Goal: Information Seeking & Learning: Check status

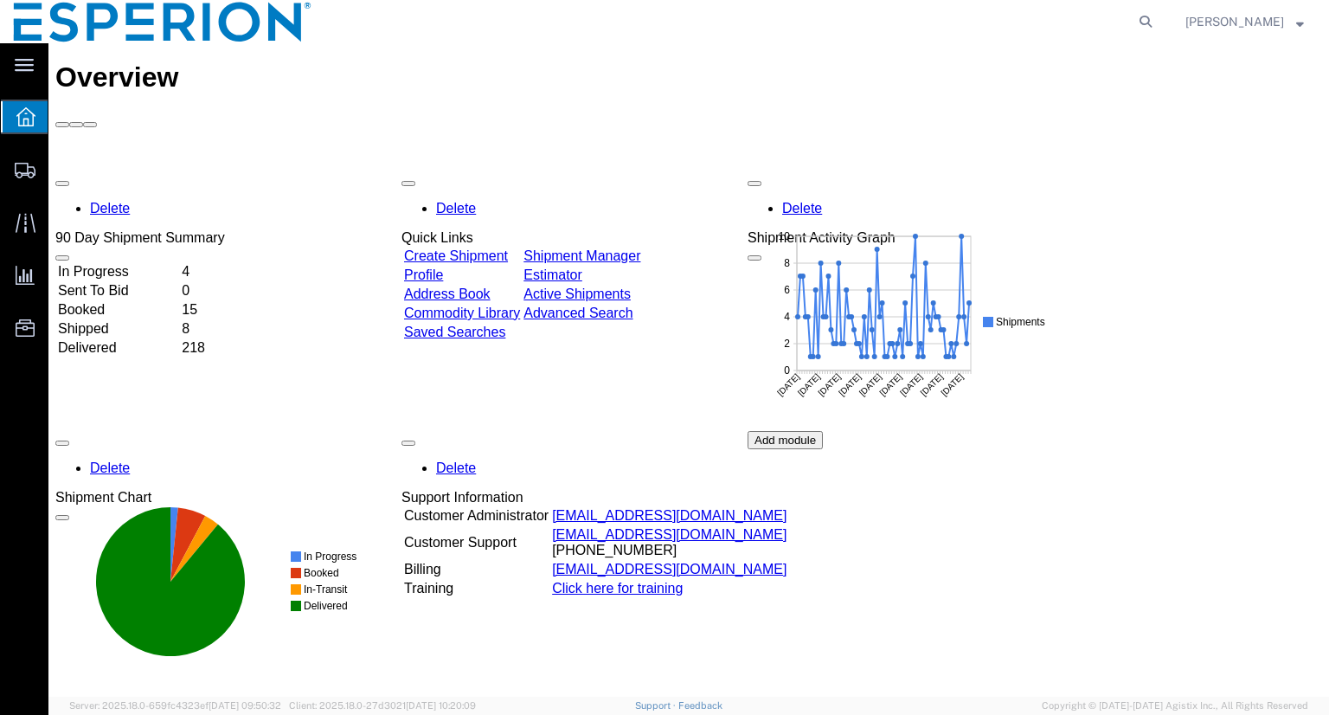
click at [800, 24] on agx-global-search at bounding box center [884, 21] width 554 height 43
click at [1035, 23] on agx-global-search at bounding box center [884, 21] width 554 height 43
click at [0, 0] on span "Shipment Manager" at bounding box center [0, 0] width 0 height 0
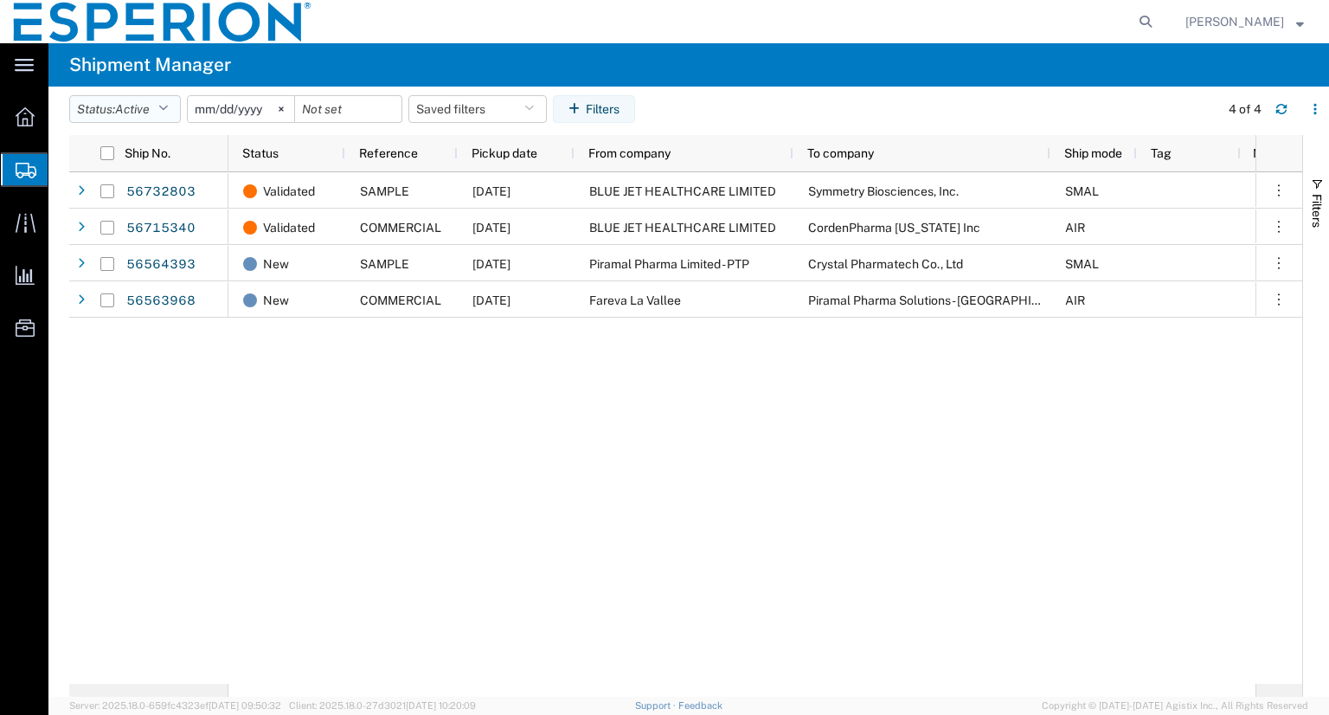
click at [166, 106] on icon "button" at bounding box center [163, 109] width 10 height 12
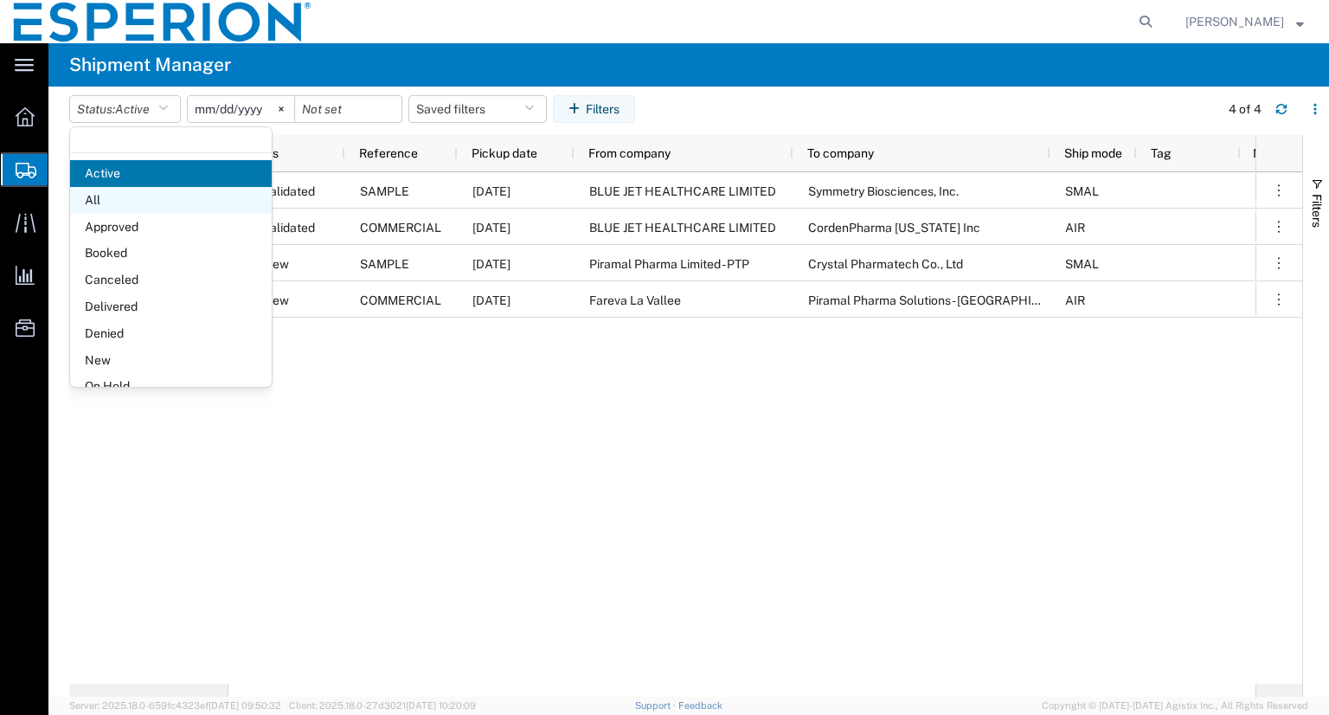
click at [128, 188] on span "All" at bounding box center [171, 200] width 202 height 27
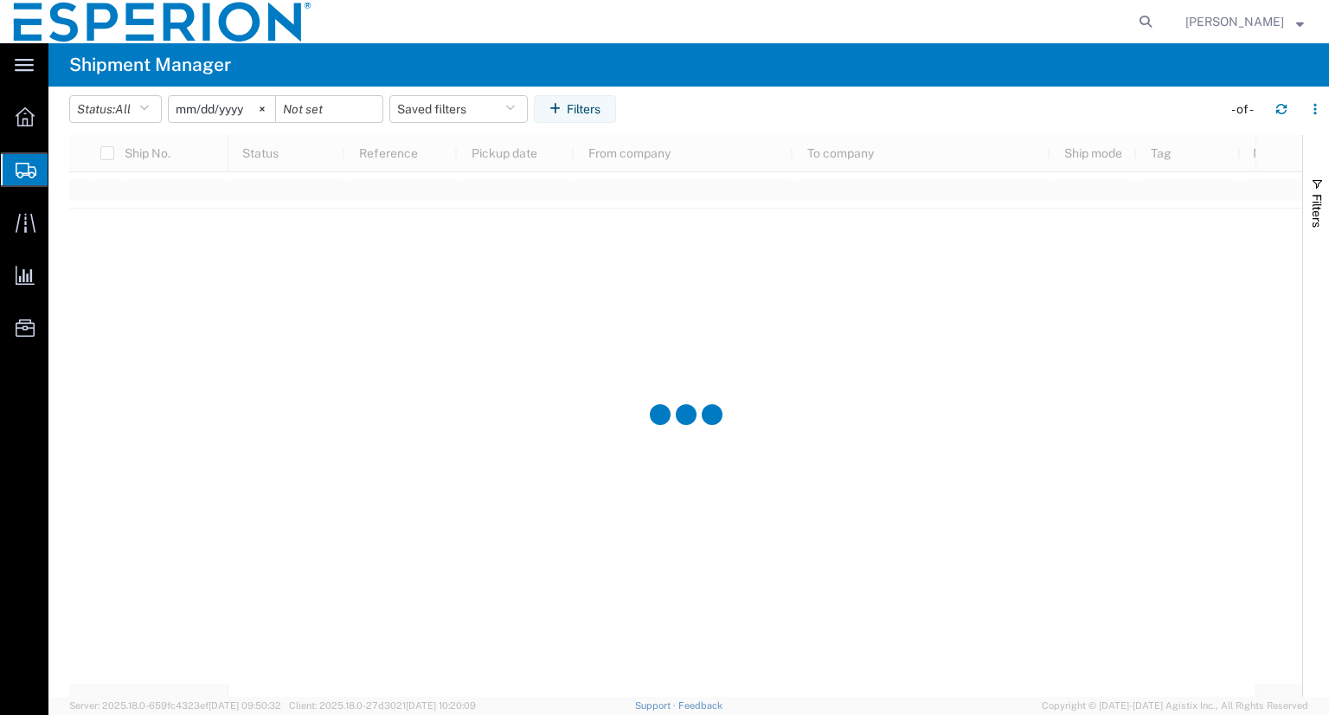
click at [221, 116] on input "[DATE]" at bounding box center [222, 109] width 106 height 26
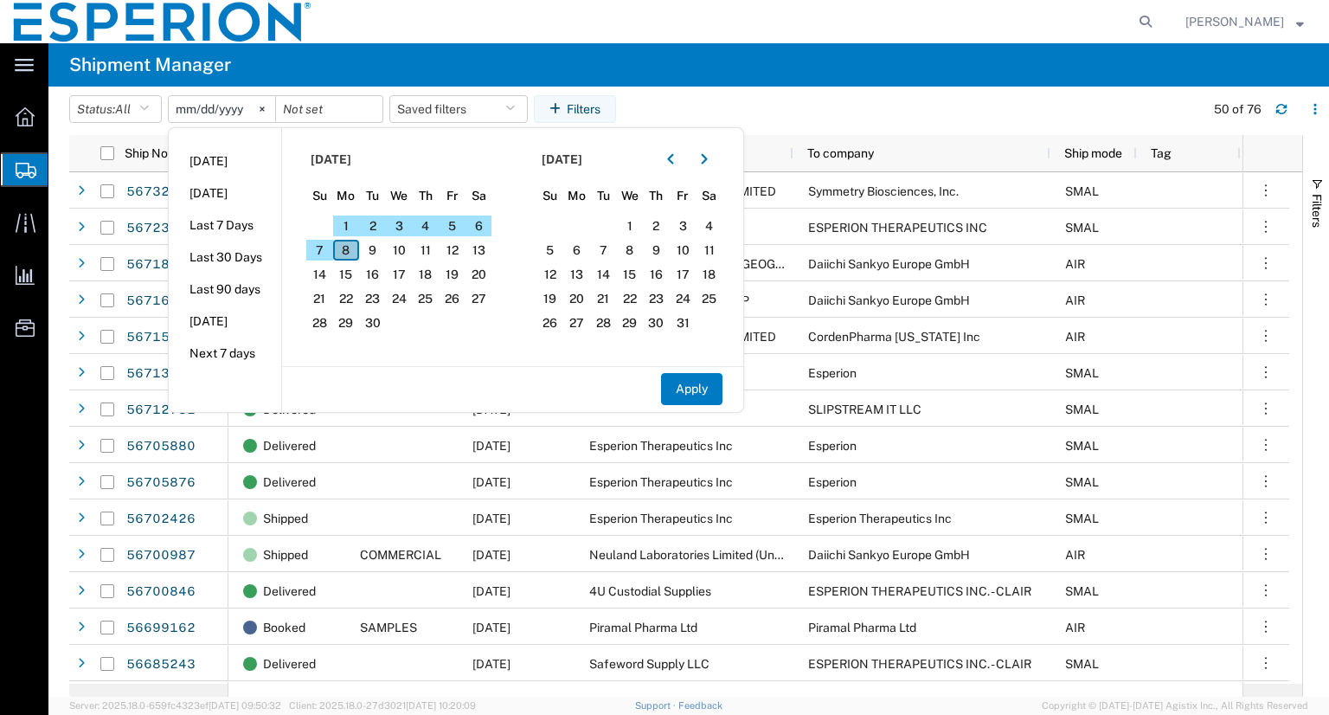
click at [360, 249] on span "8" at bounding box center [346, 250] width 27 height 21
click at [671, 151] on button "button" at bounding box center [671, 159] width 28 height 28
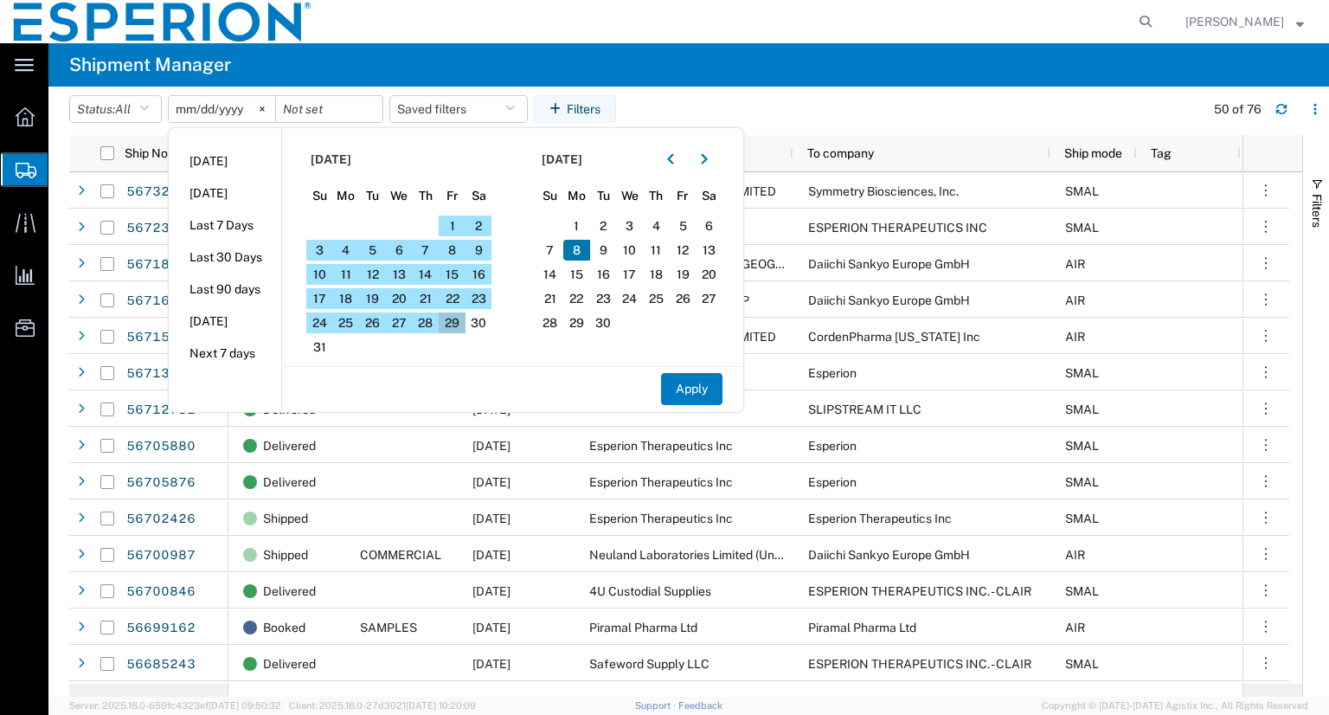
click at [450, 316] on span "29" at bounding box center [452, 322] width 27 height 21
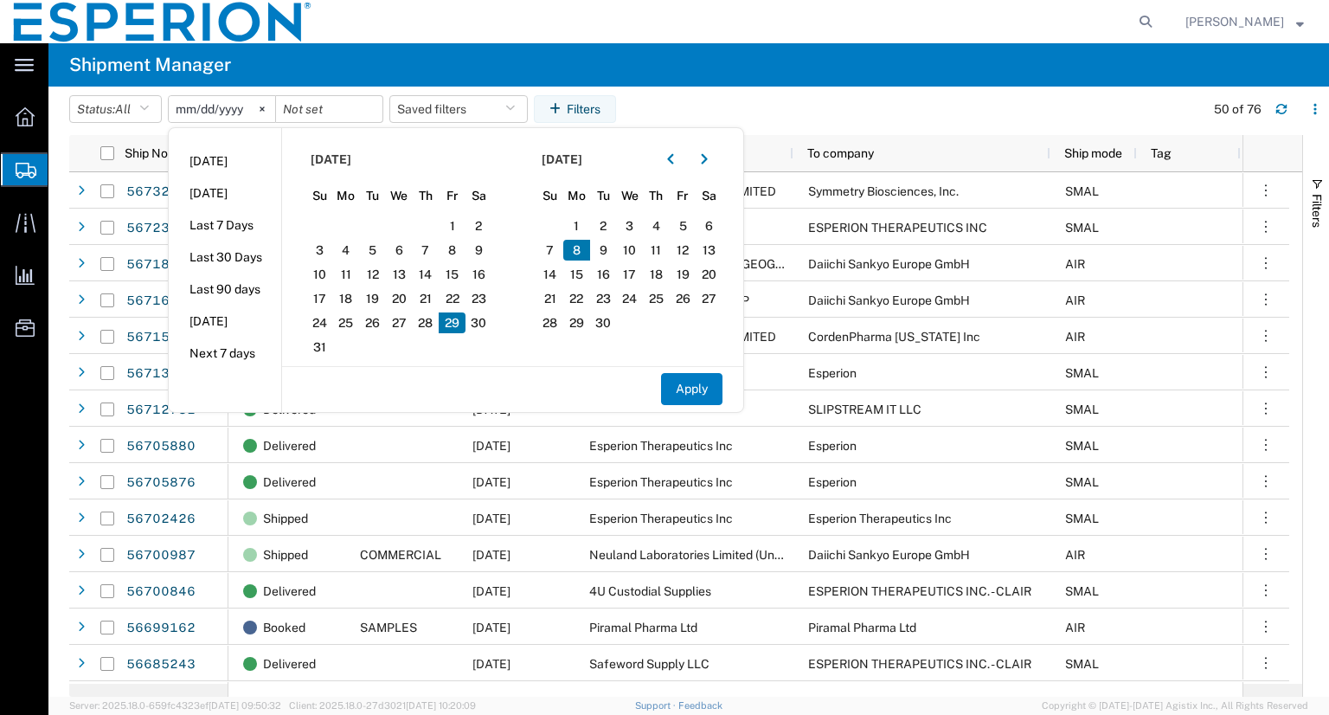
click at [586, 248] on span "8" at bounding box center [576, 250] width 27 height 21
drag, startPoint x: 675, startPoint y: 388, endPoint x: 666, endPoint y: 379, distance: 12.2
click at [675, 387] on button "Apply" at bounding box center [691, 389] width 61 height 32
type input "2025-09-08"
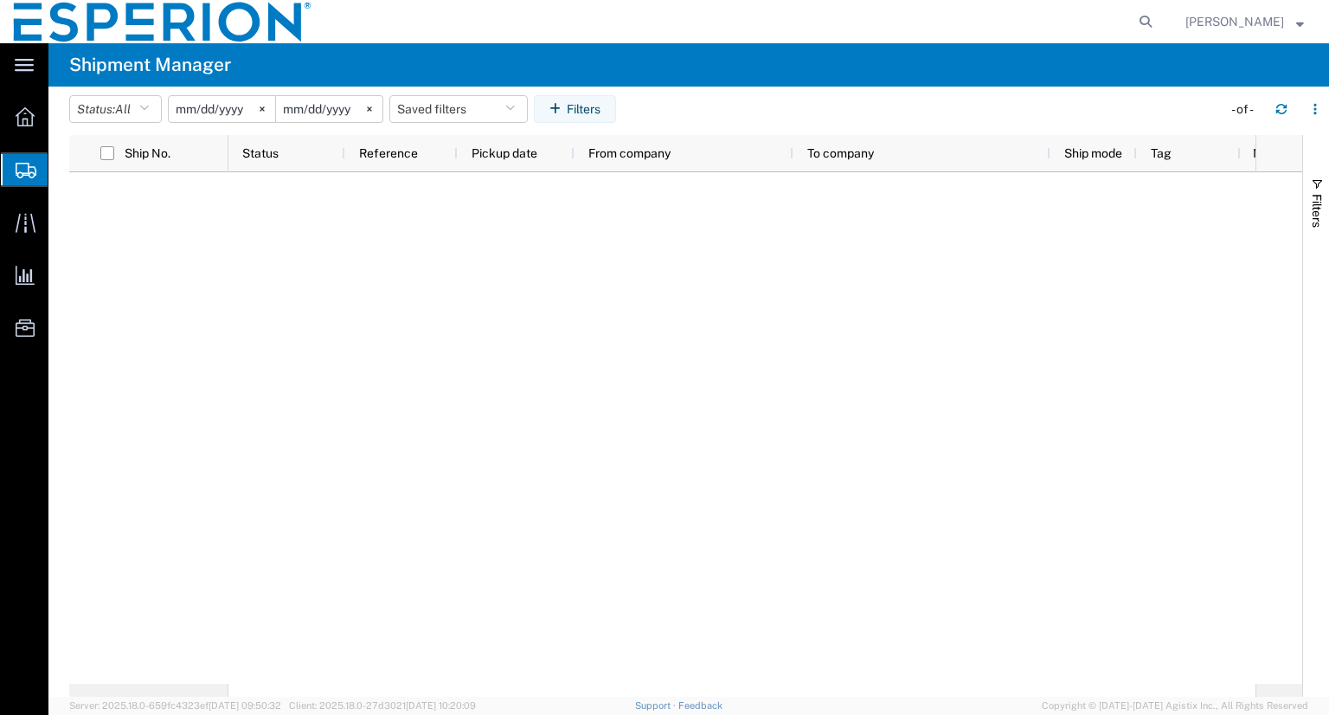
click at [236, 102] on input "2025-09-08" at bounding box center [222, 109] width 106 height 26
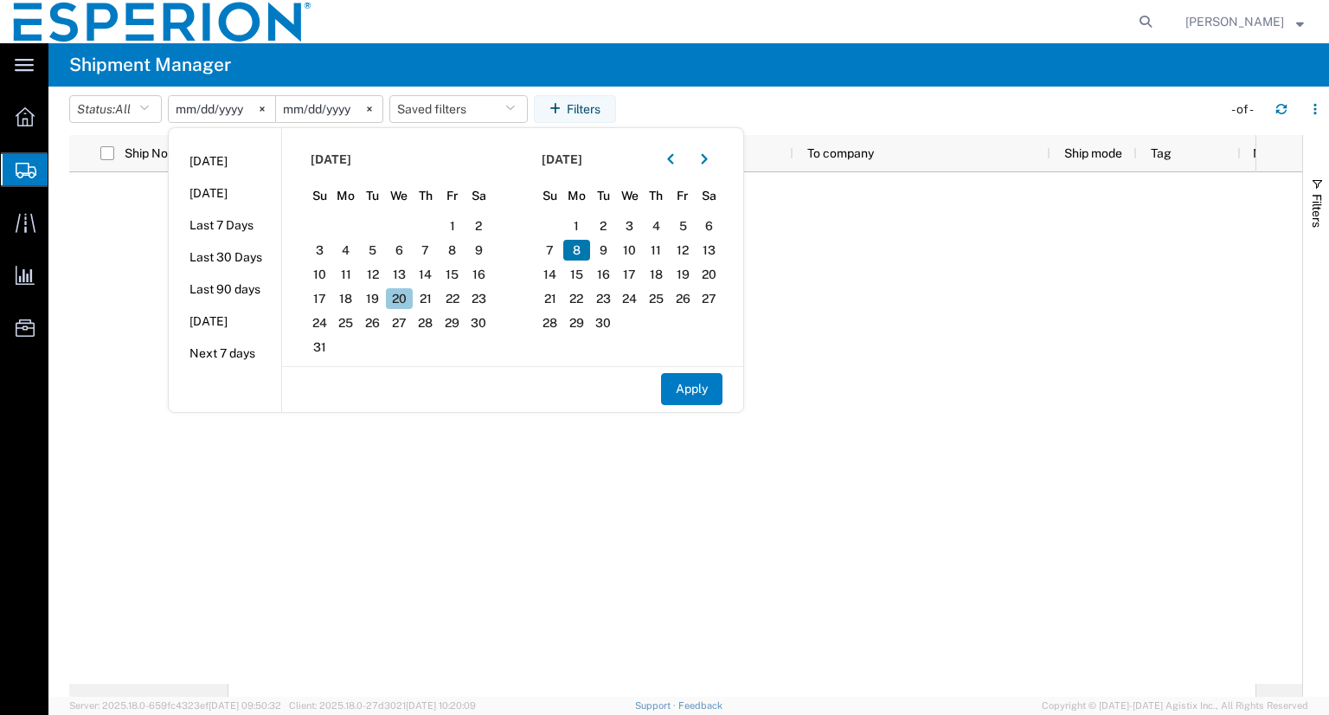
click at [412, 303] on span "20" at bounding box center [399, 298] width 27 height 21
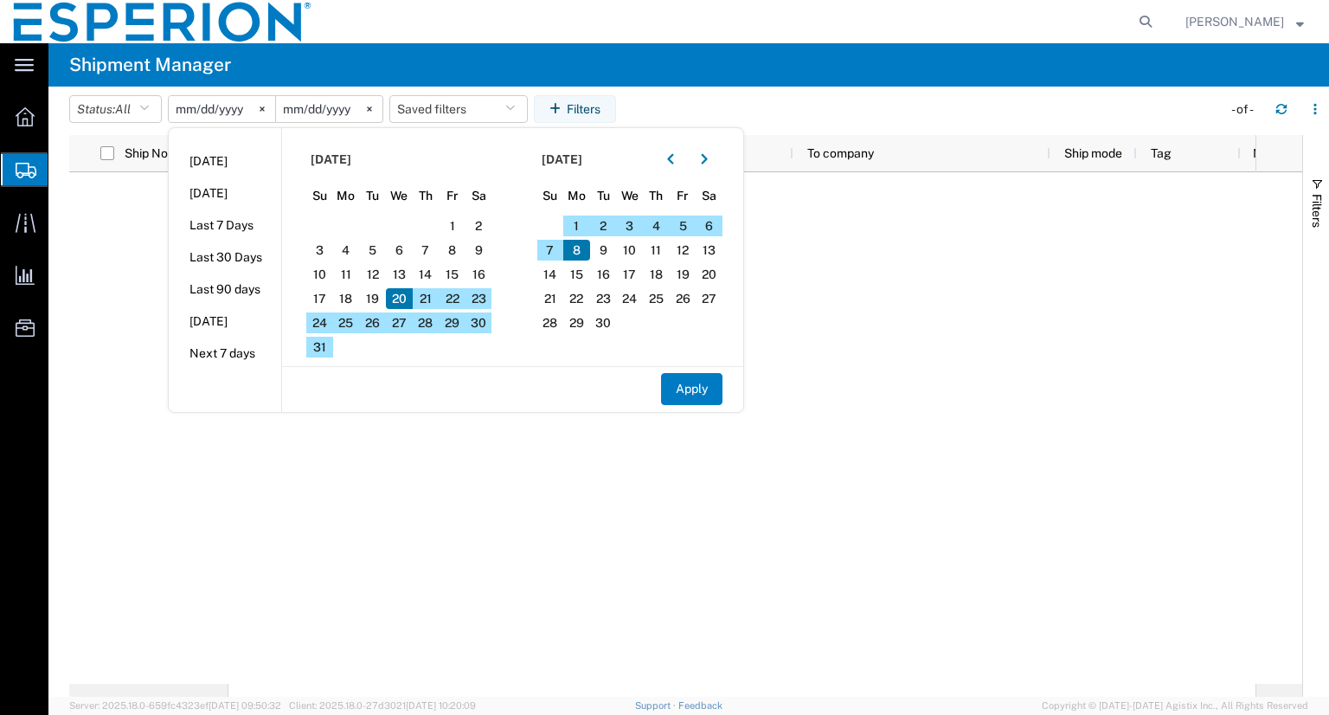
click at [574, 248] on span "8" at bounding box center [576, 250] width 27 height 21
click at [677, 382] on button "Apply" at bounding box center [691, 389] width 61 height 32
type input "2025-08-20"
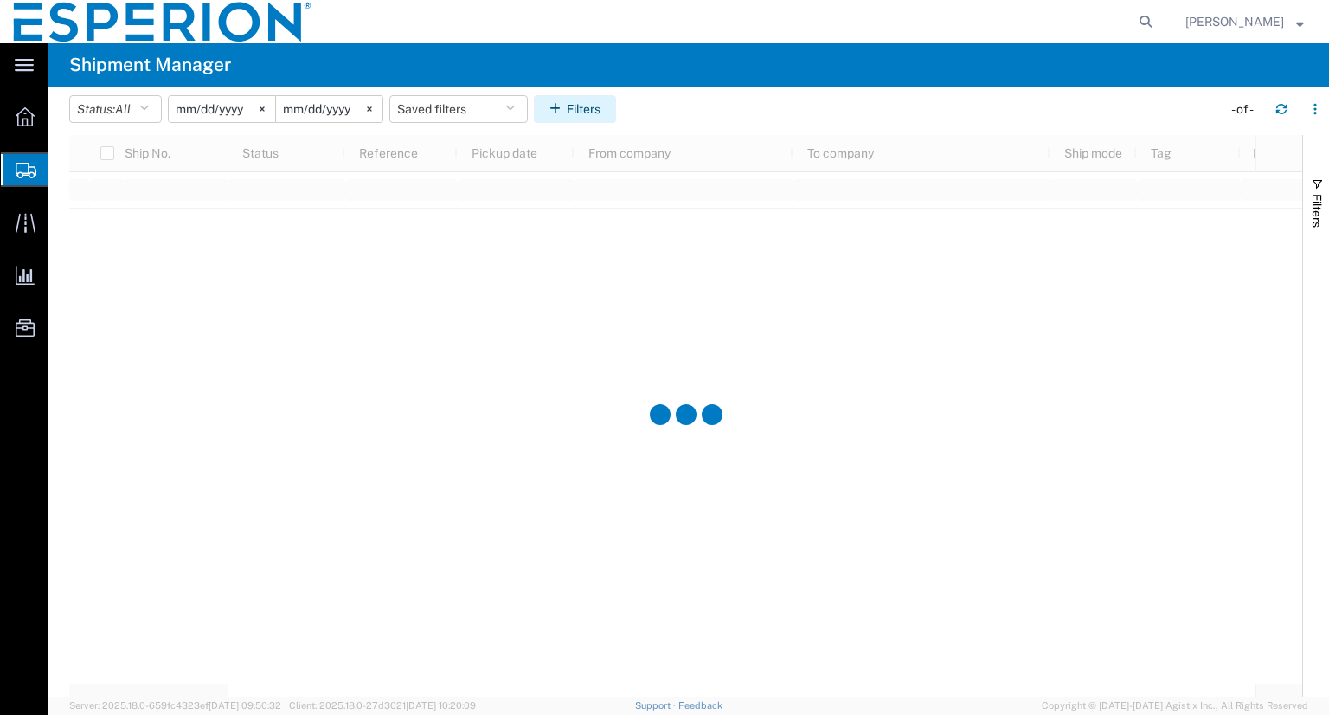
click at [597, 115] on button "Filters" at bounding box center [575, 109] width 82 height 28
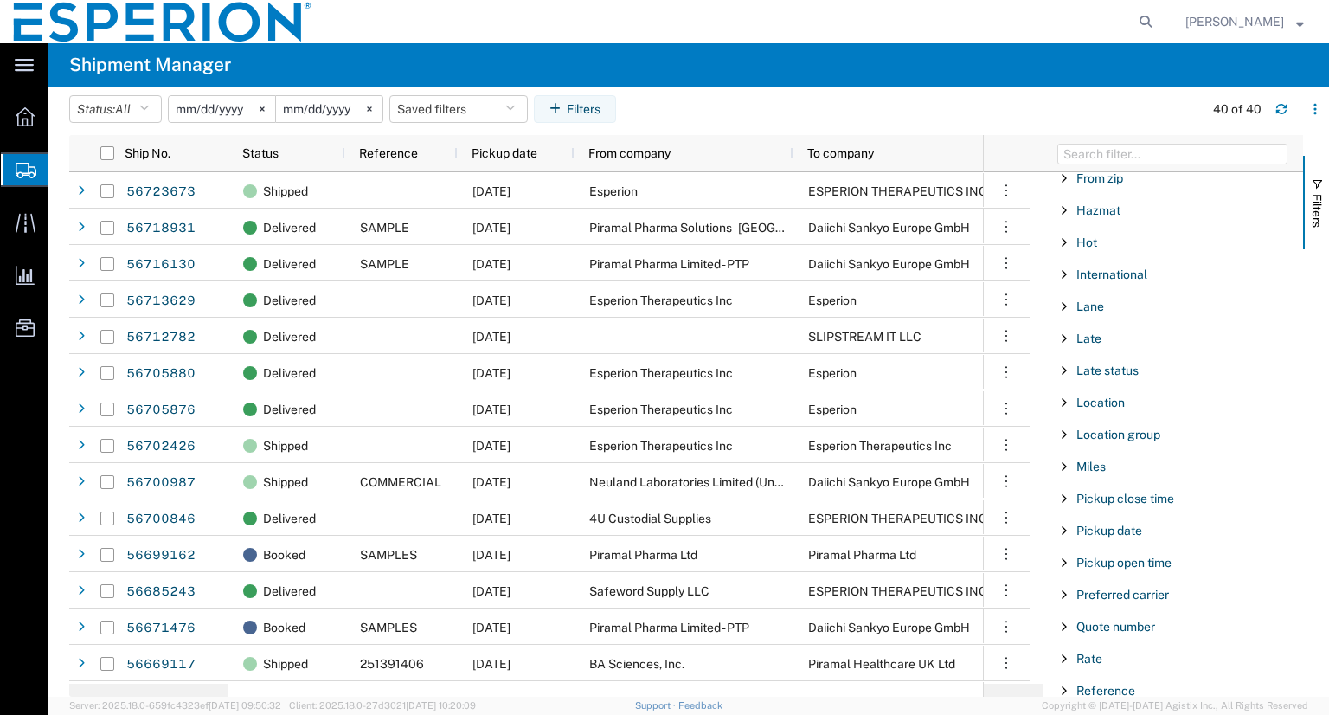
scroll to position [519, 0]
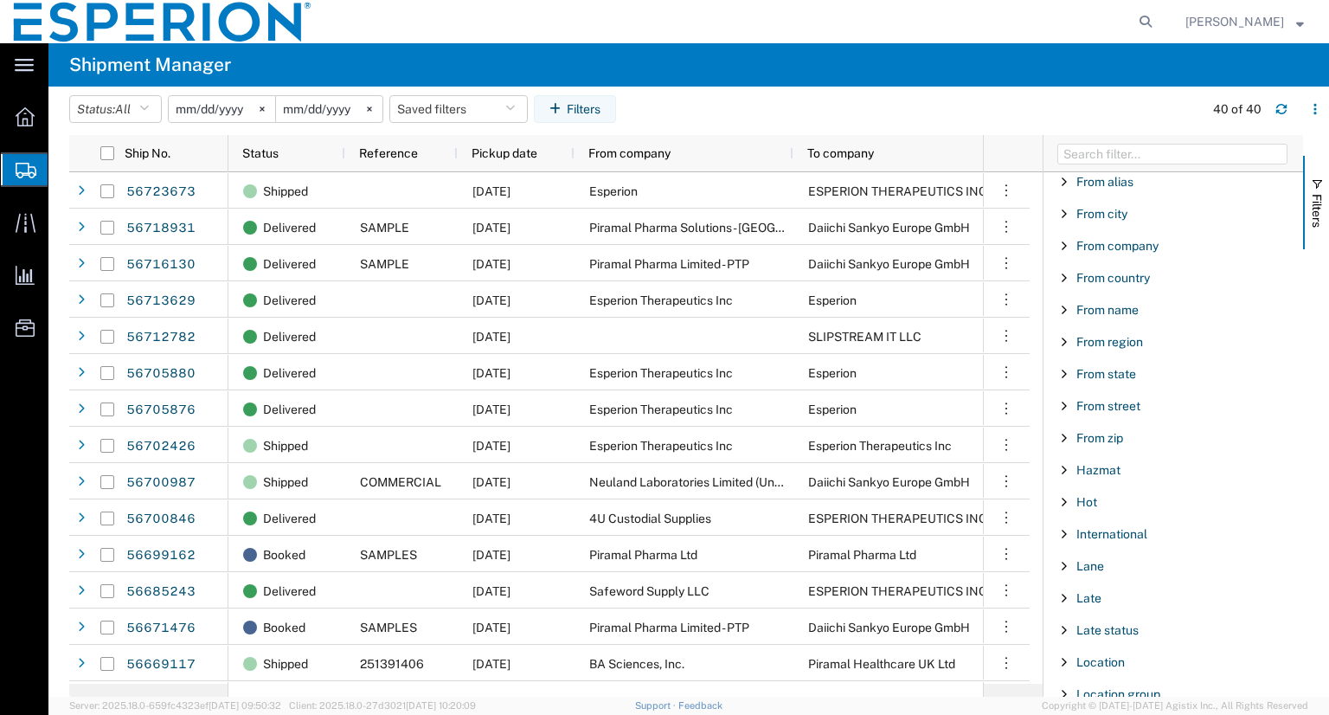
click at [1135, 252] on div "From company" at bounding box center [1173, 245] width 260 height 31
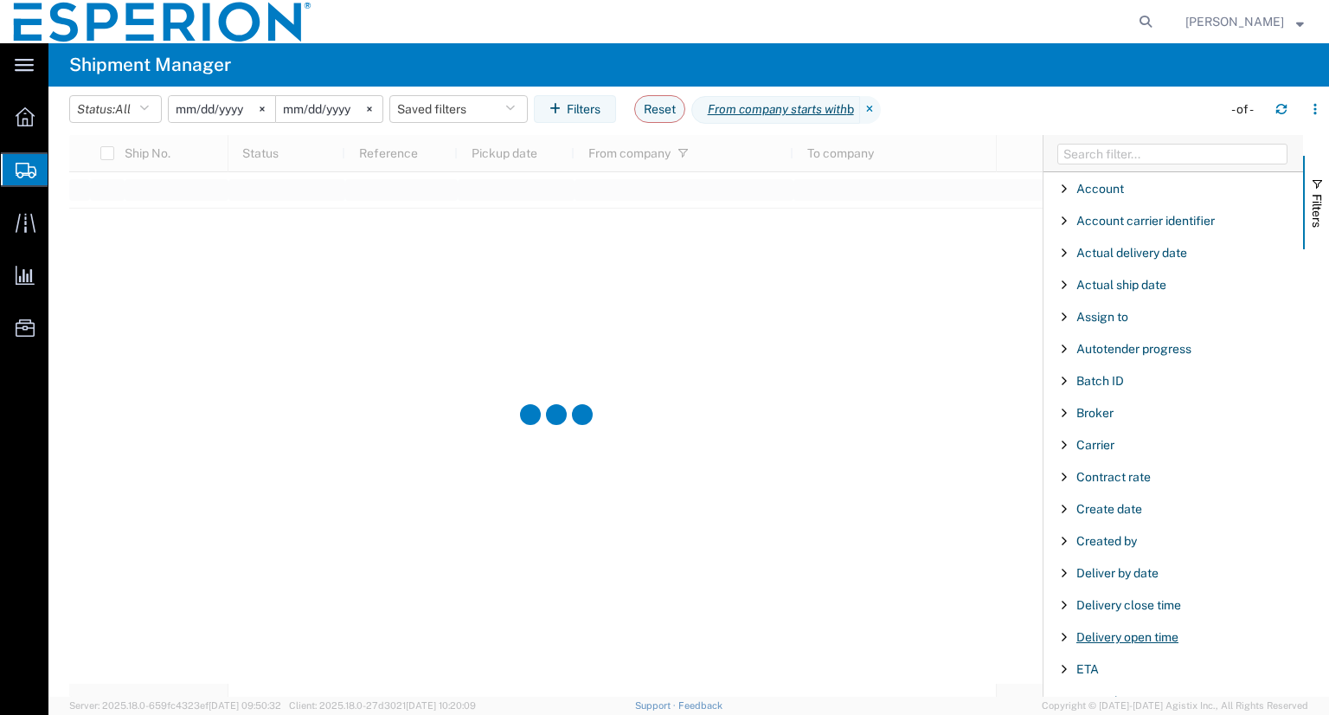
scroll to position [260, 0]
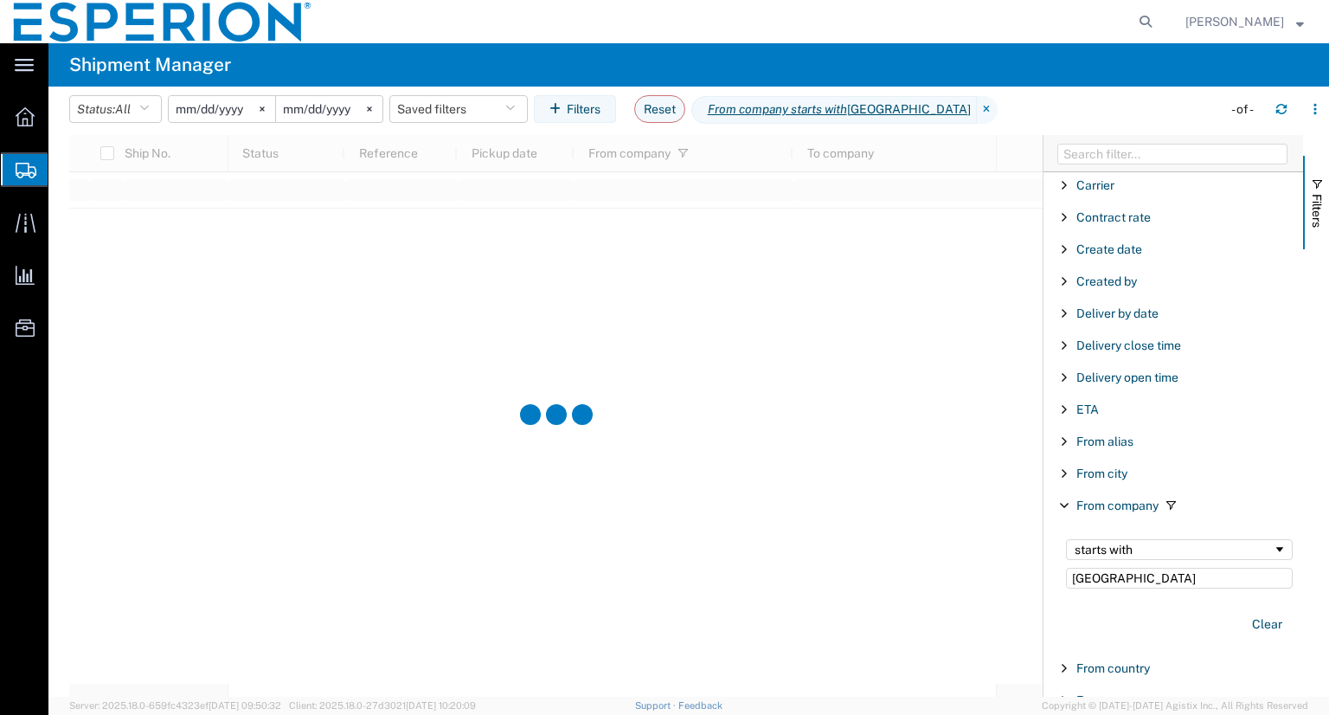
drag, startPoint x: 1131, startPoint y: 568, endPoint x: 1005, endPoint y: 568, distance: 126.3
click at [1005, 568] on div "Ship No. Status Reference Pickup date From company To company Ship mode Tag Fil…" at bounding box center [699, 416] width 1260 height 562
type input "BAI"
click at [894, 110] on icon at bounding box center [883, 110] width 21 height 28
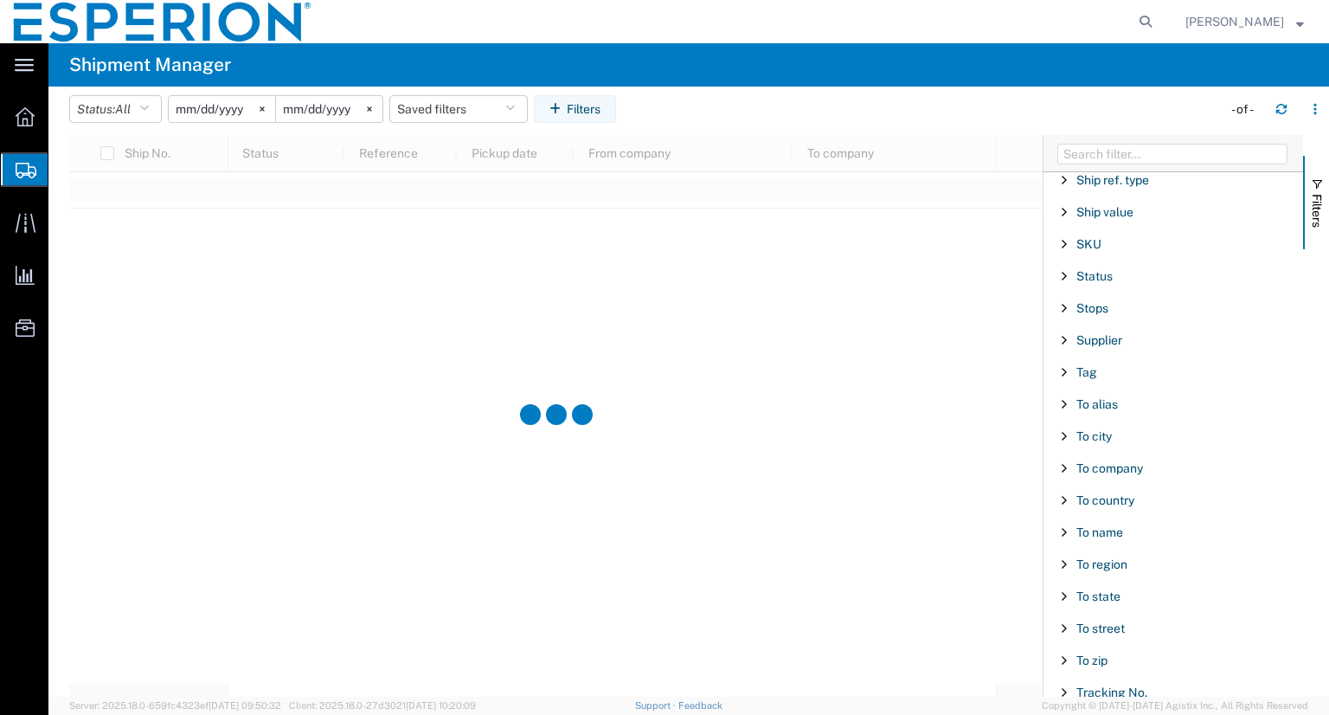
scroll to position [1707, 0]
click at [1114, 398] on span "To company" at bounding box center [1109, 405] width 67 height 14
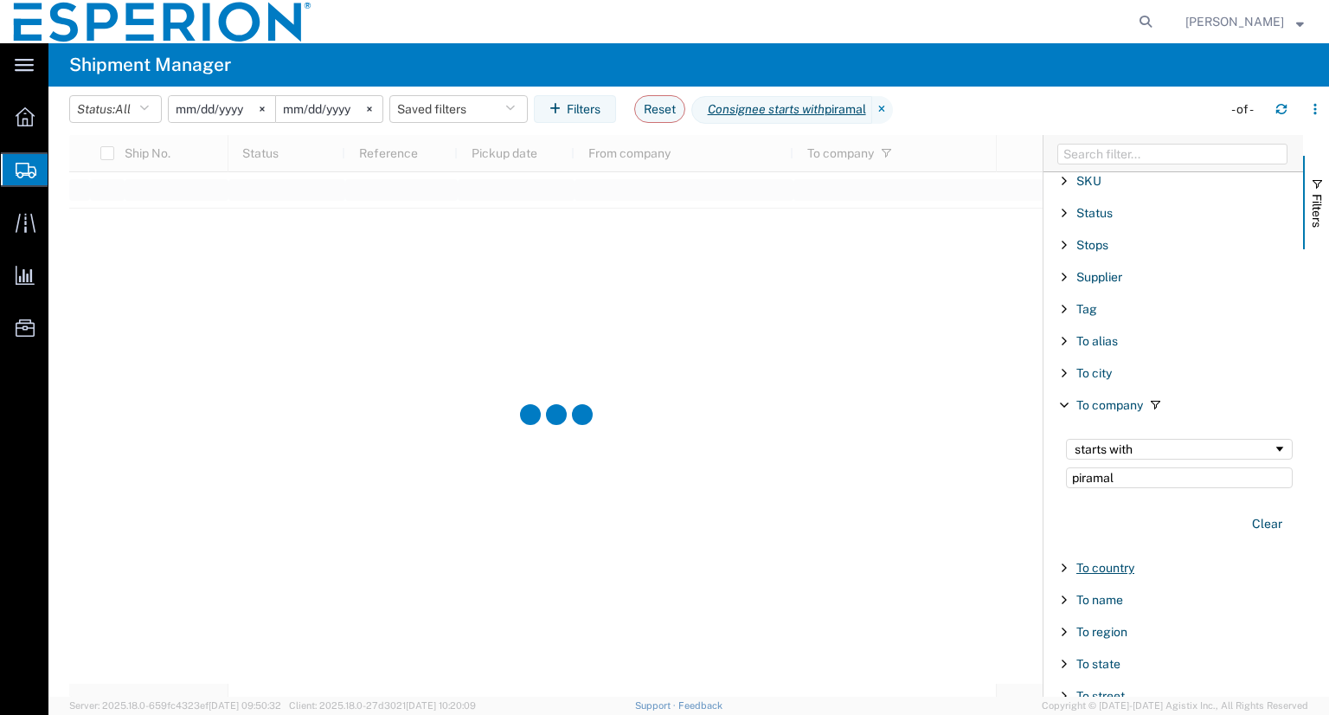
type input "piramal"
click at [1116, 561] on span "To country" at bounding box center [1105, 568] width 58 height 14
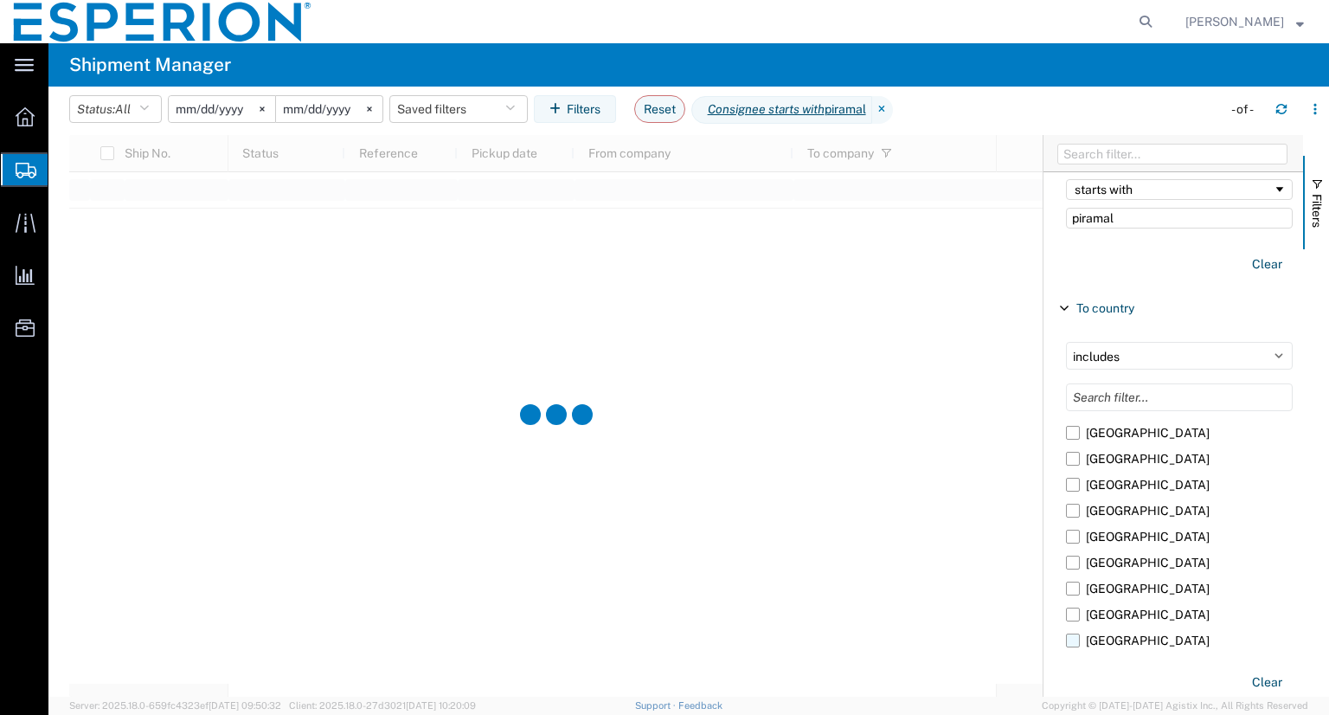
scroll to position [4326, 0]
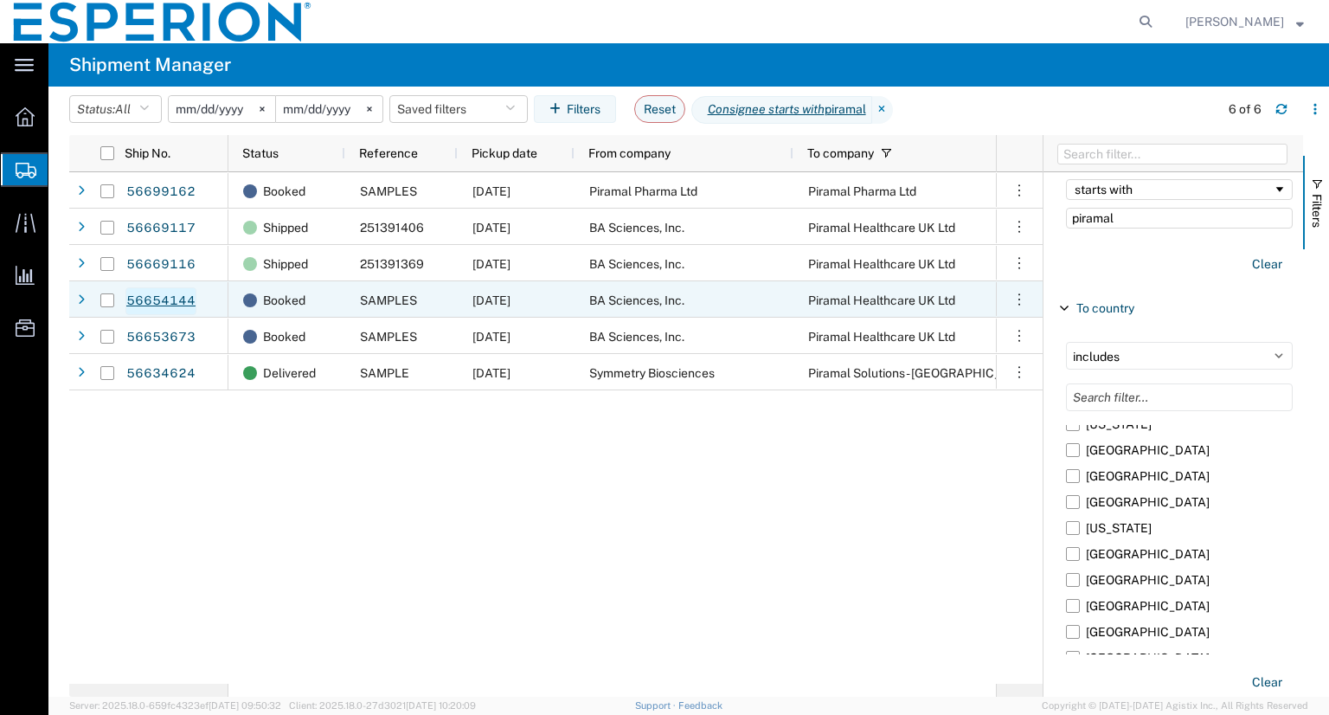
click at [144, 294] on link "56654144" at bounding box center [160, 301] width 71 height 28
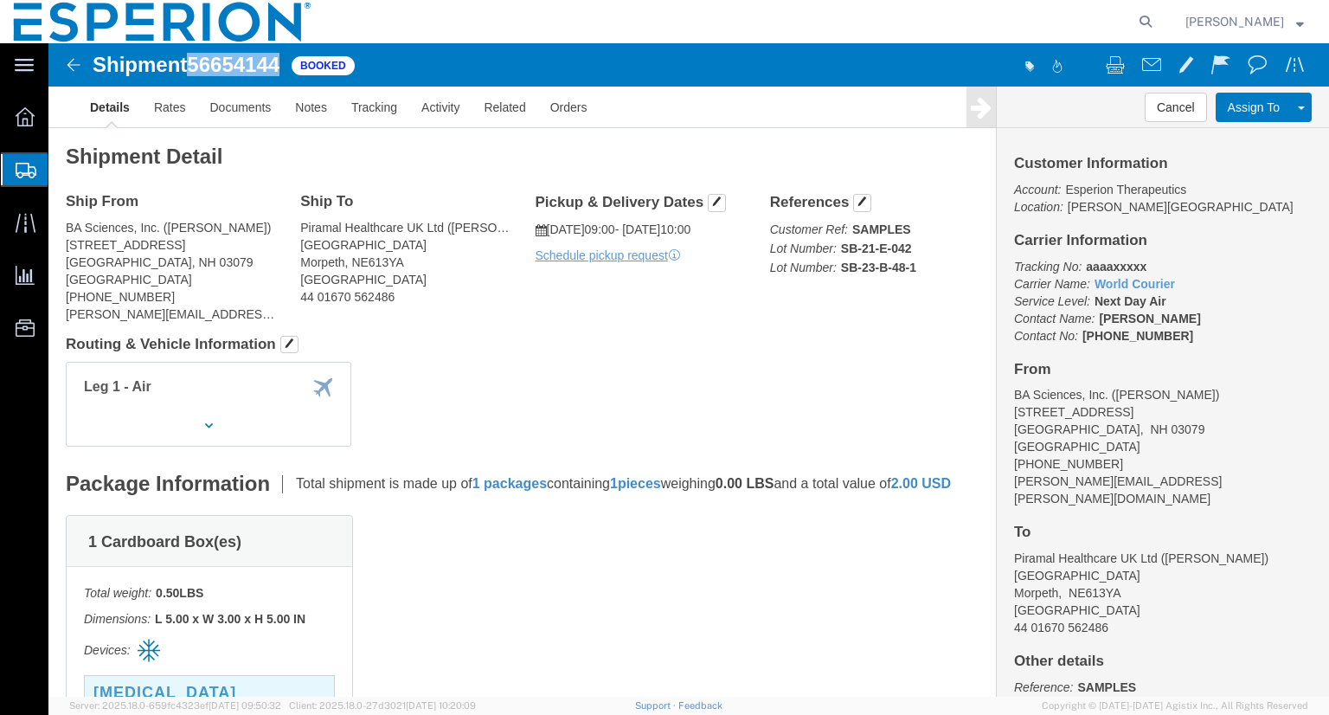
drag, startPoint x: 234, startPoint y: 23, endPoint x: 145, endPoint y: 20, distance: 89.2
click span "56654144"
copy span "56654144"
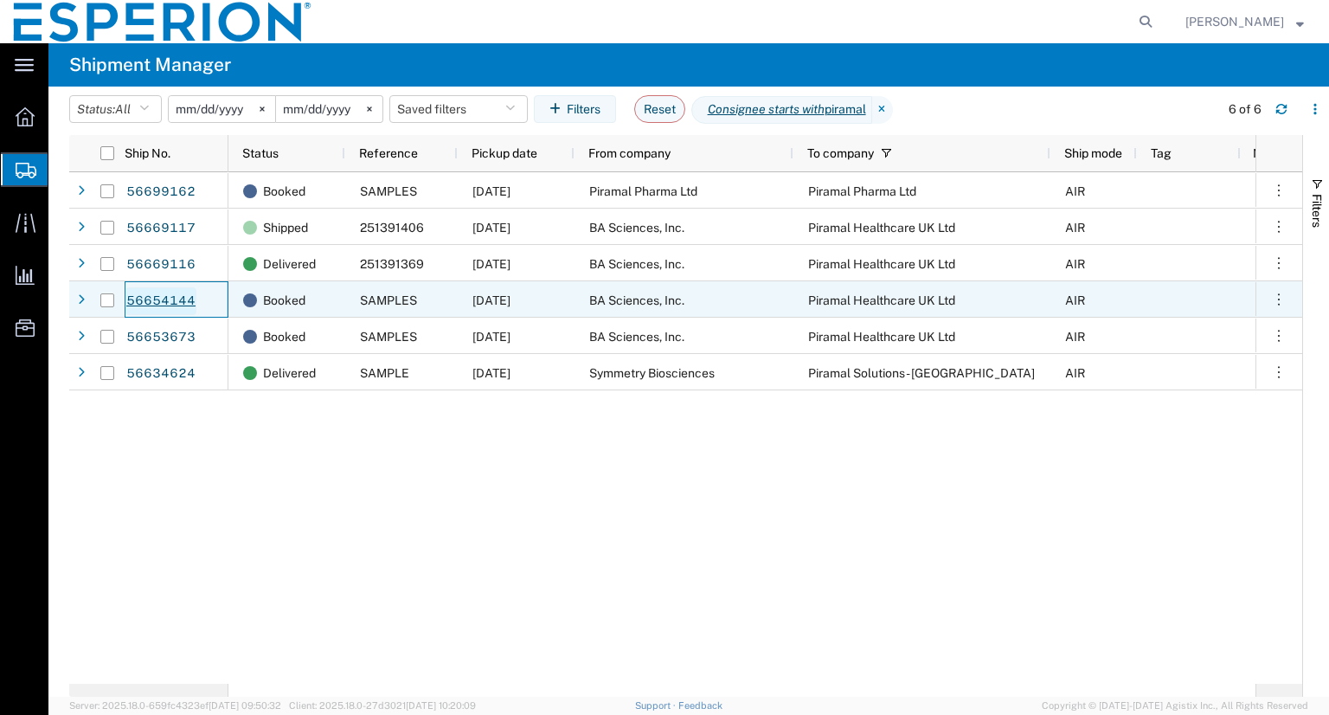
click at [152, 299] on link "56654144" at bounding box center [160, 301] width 71 height 28
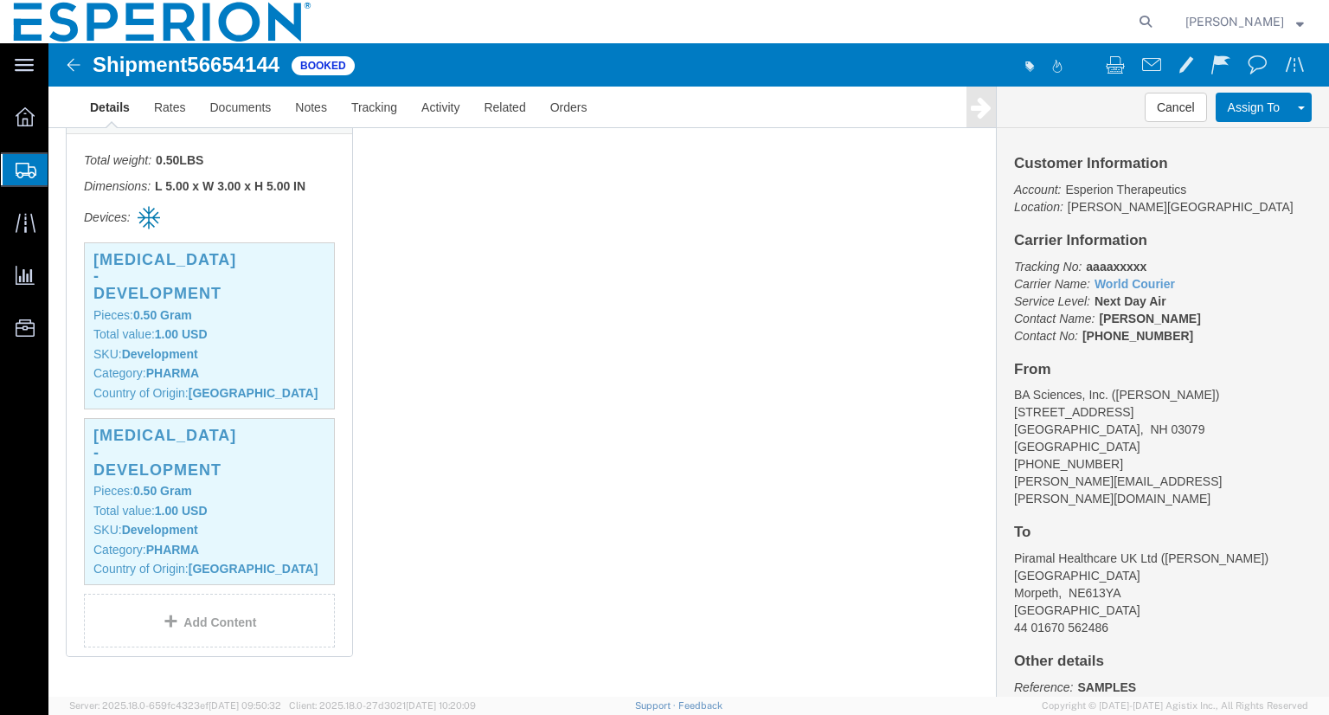
scroll to position [260, 0]
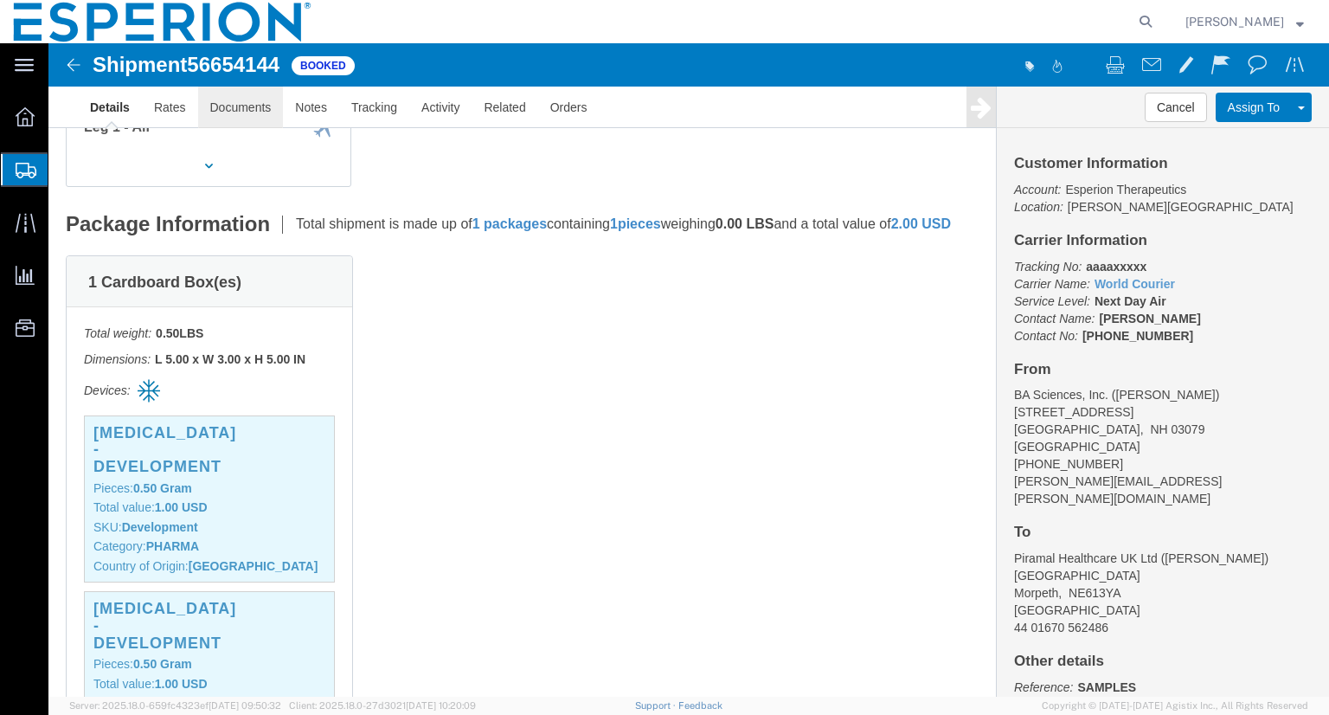
click link "Documents"
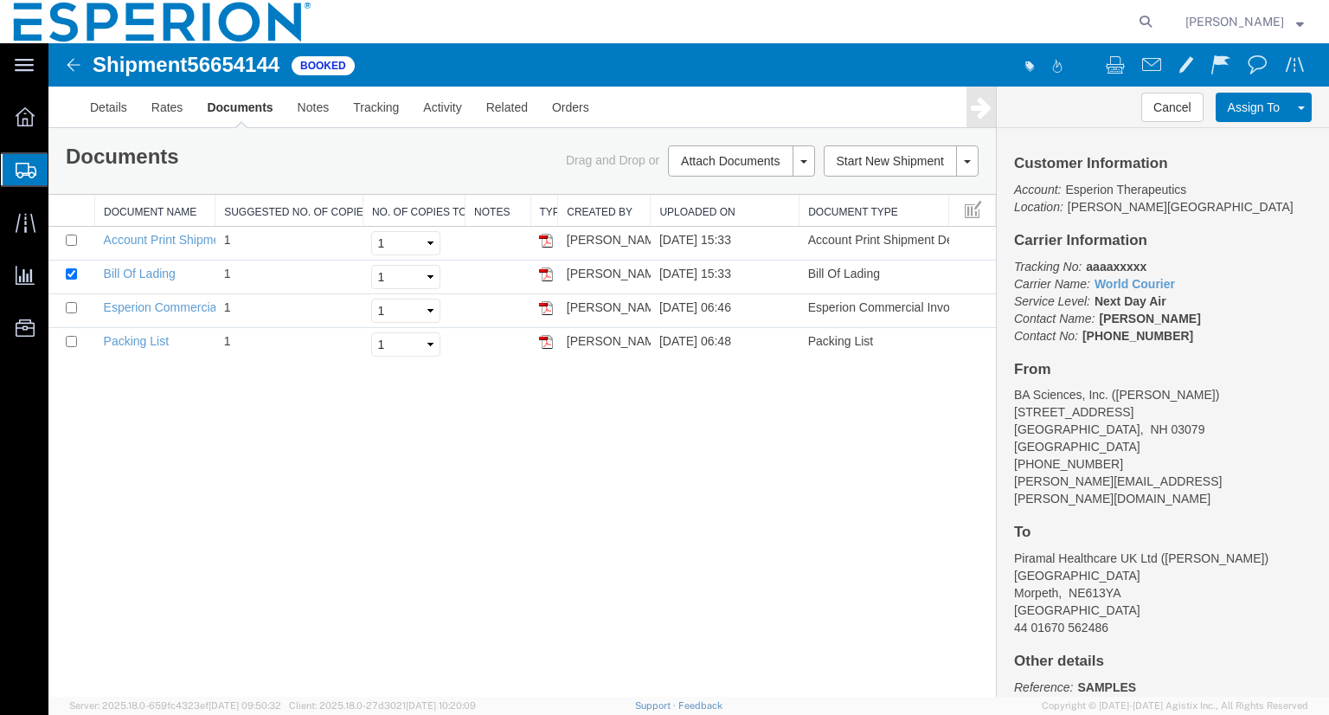
click at [73, 65] on img at bounding box center [73, 65] width 21 height 21
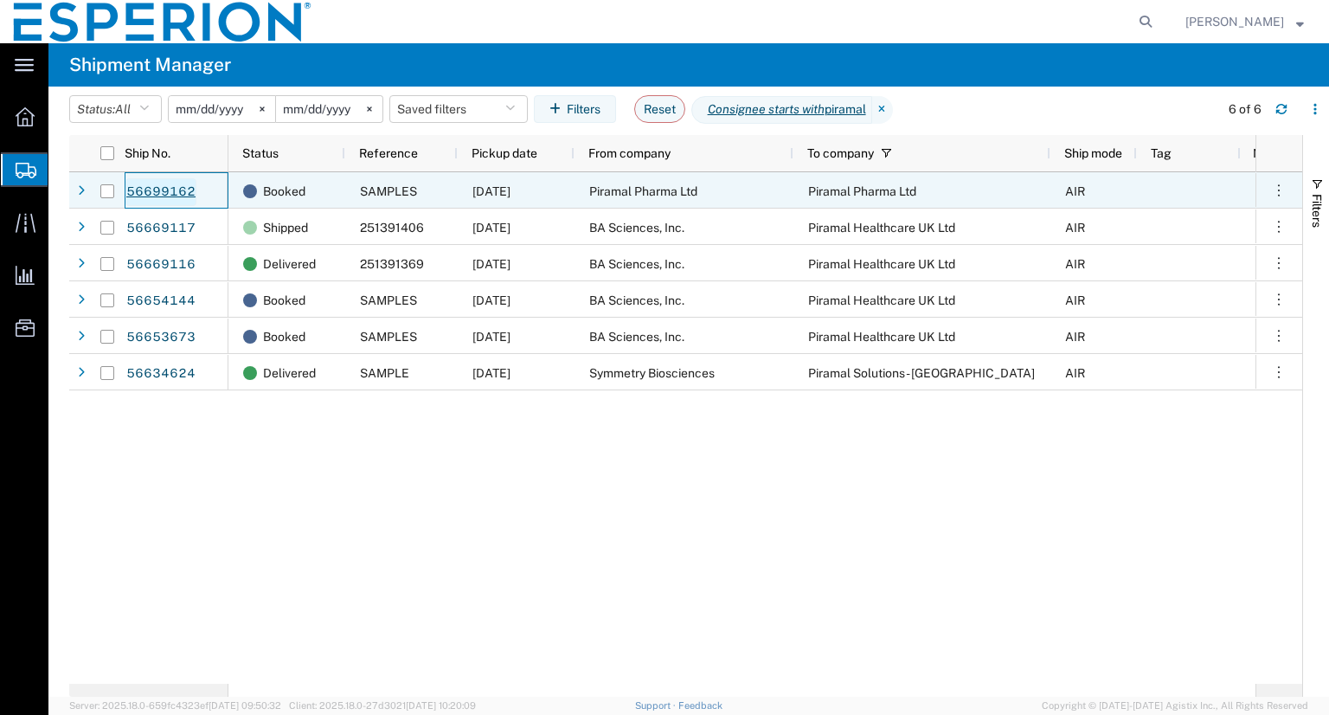
click at [151, 188] on link "56699162" at bounding box center [160, 192] width 71 height 28
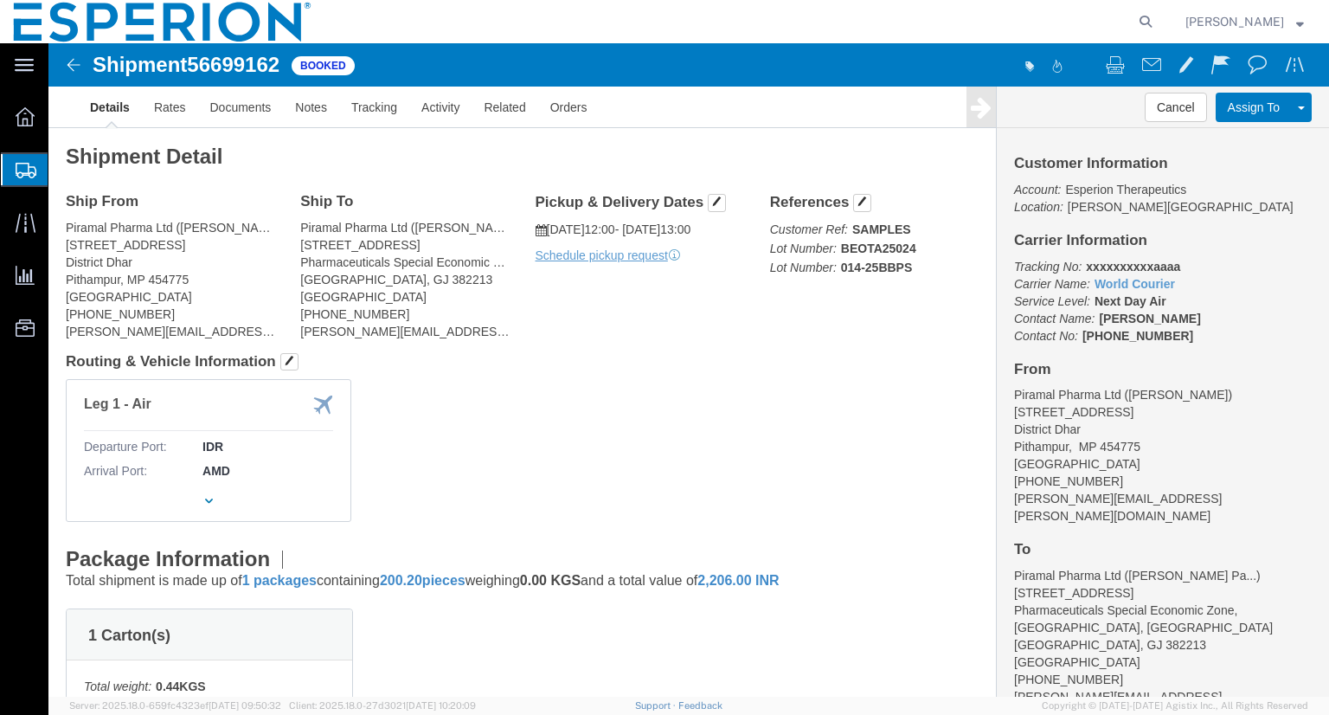
click img
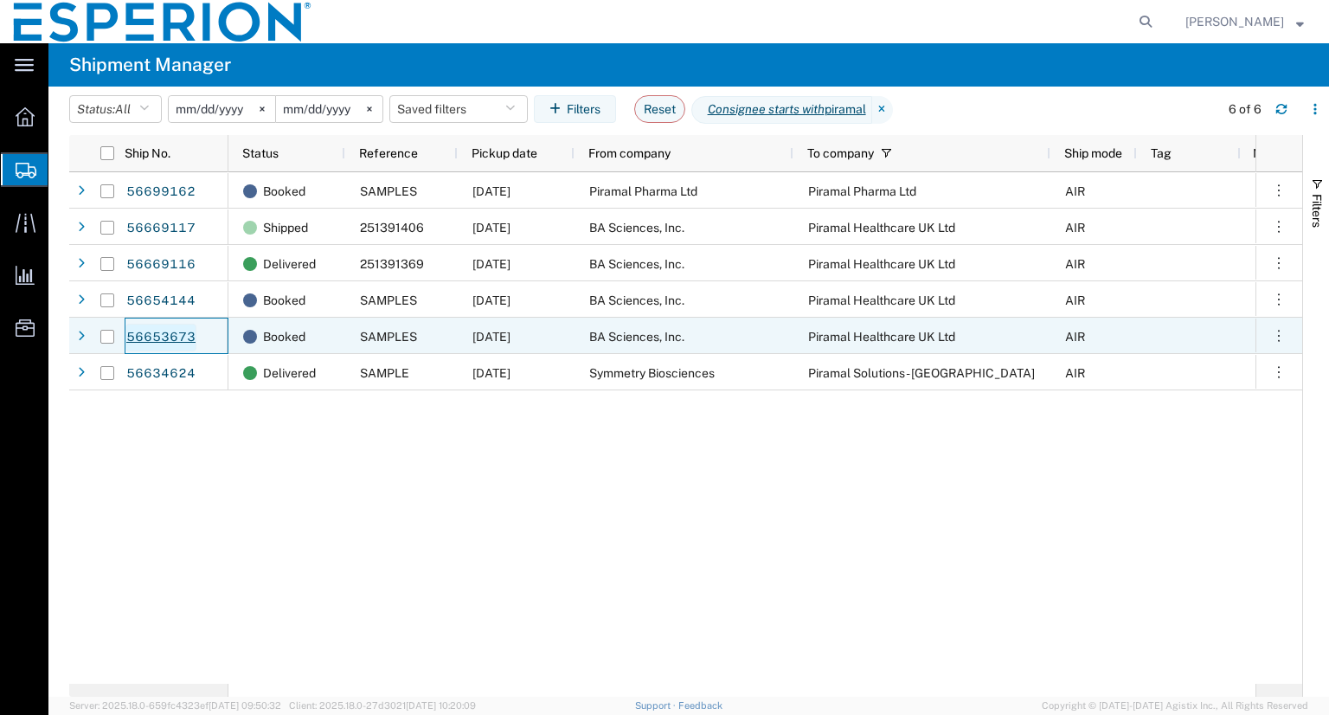
click at [161, 334] on link "56653673" at bounding box center [160, 338] width 71 height 28
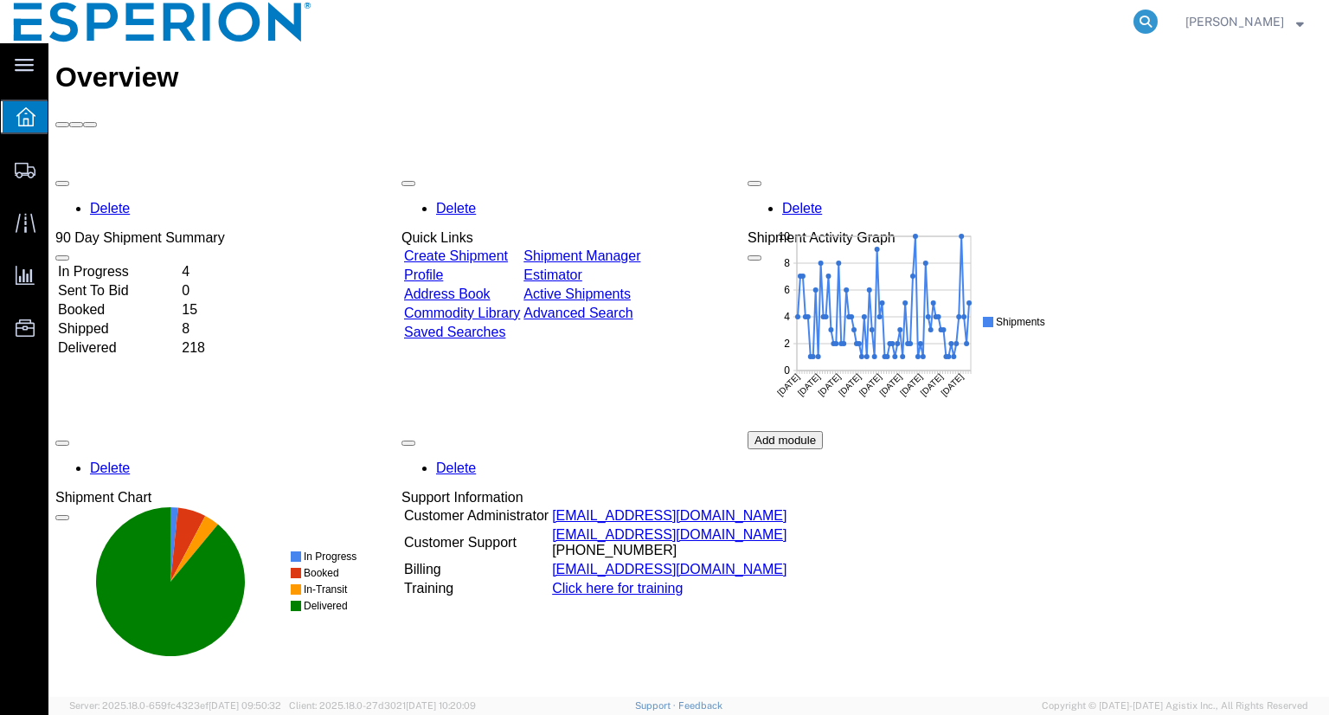
click at [1158, 19] on icon at bounding box center [1145, 22] width 24 height 24
click at [1069, 22] on input "search" at bounding box center [870, 22] width 526 height 42
paste input "56654144"
type input "56654144"
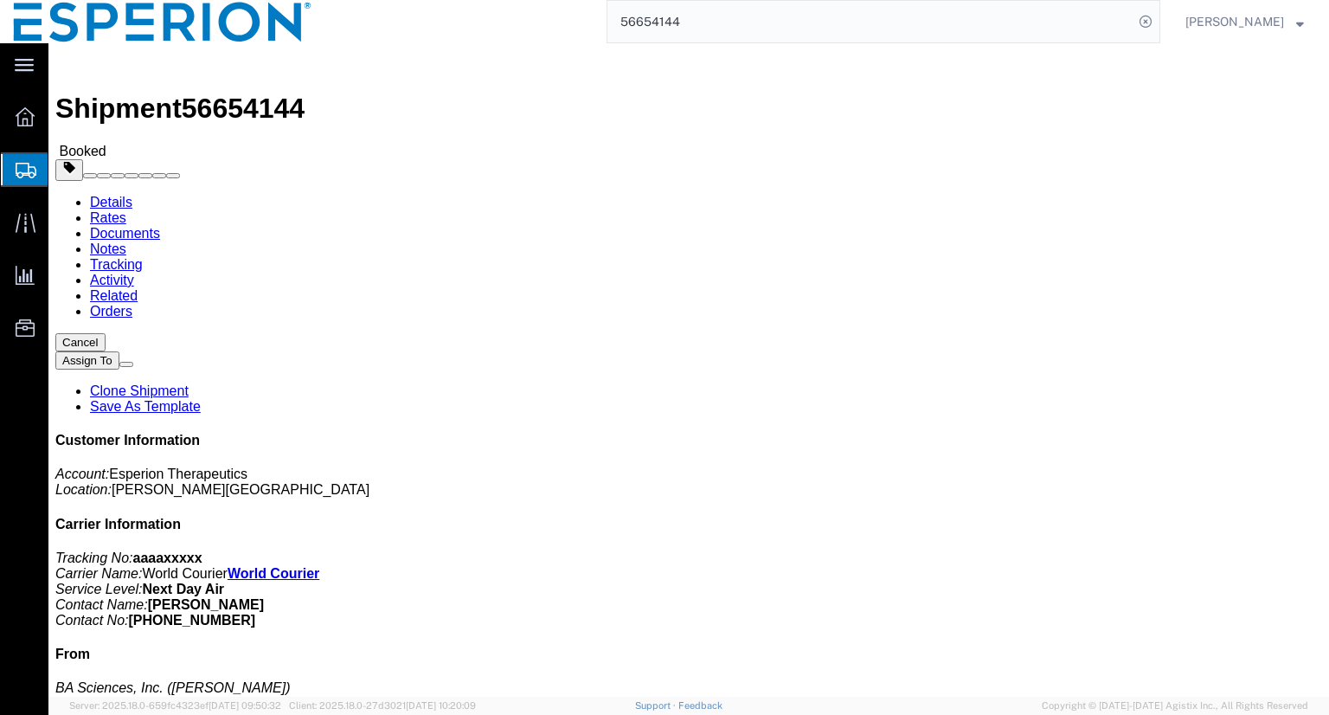
click link "Documents"
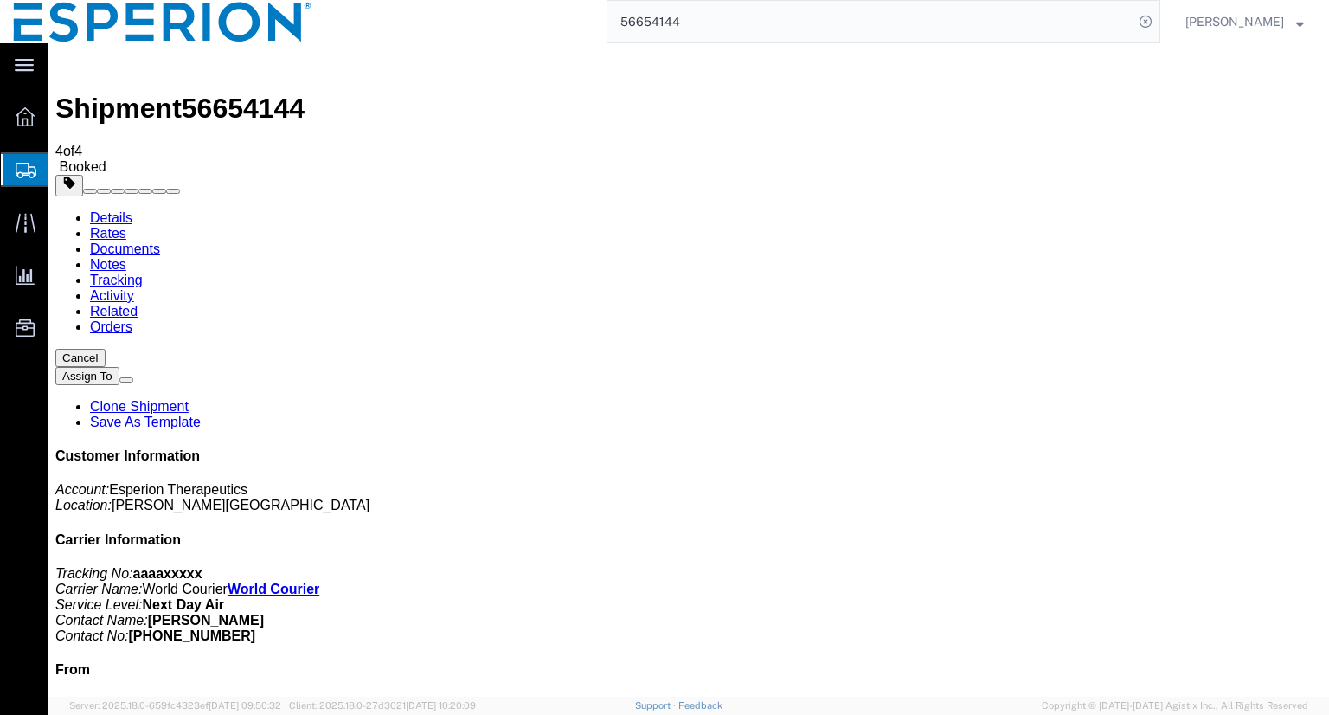
click at [104, 210] on link "Details" at bounding box center [111, 217] width 42 height 15
click img
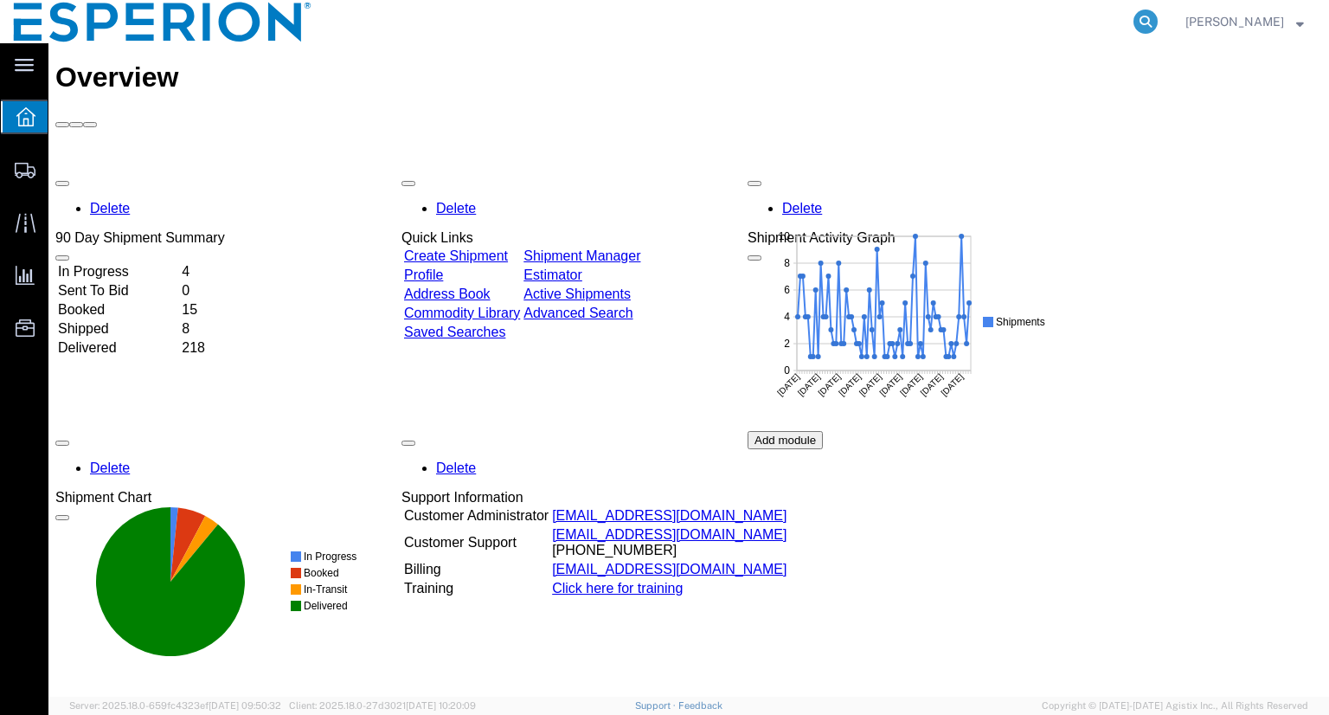
click at [1158, 22] on icon at bounding box center [1145, 22] width 24 height 24
